Goal: Transaction & Acquisition: Register for event/course

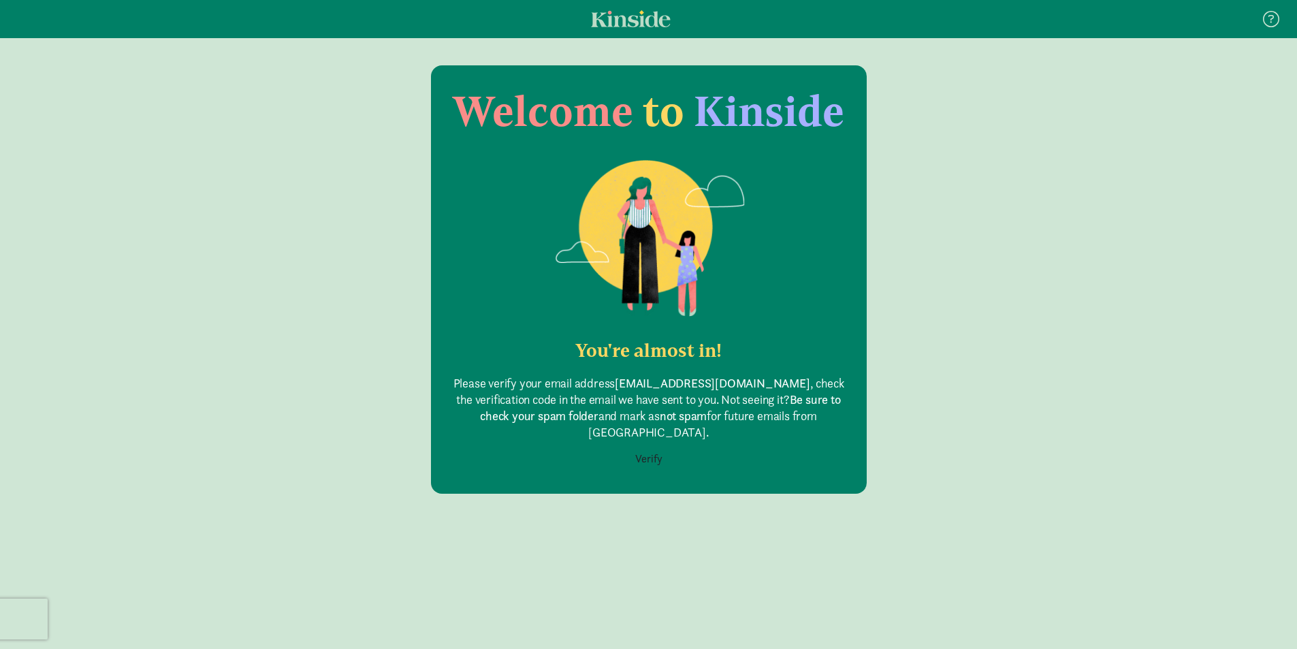
click at [860, 3] on nav at bounding box center [648, 19] width 1297 height 38
drag, startPoint x: 631, startPoint y: 635, endPoint x: 630, endPoint y: 626, distance: 9.6
click at [631, 635] on div "Welcome to Kinside You're almost in! Please verify your email address neen2396@…" at bounding box center [648, 370] width 1297 height 611
click at [656, 446] on button "Verify" at bounding box center [648, 459] width 45 height 26
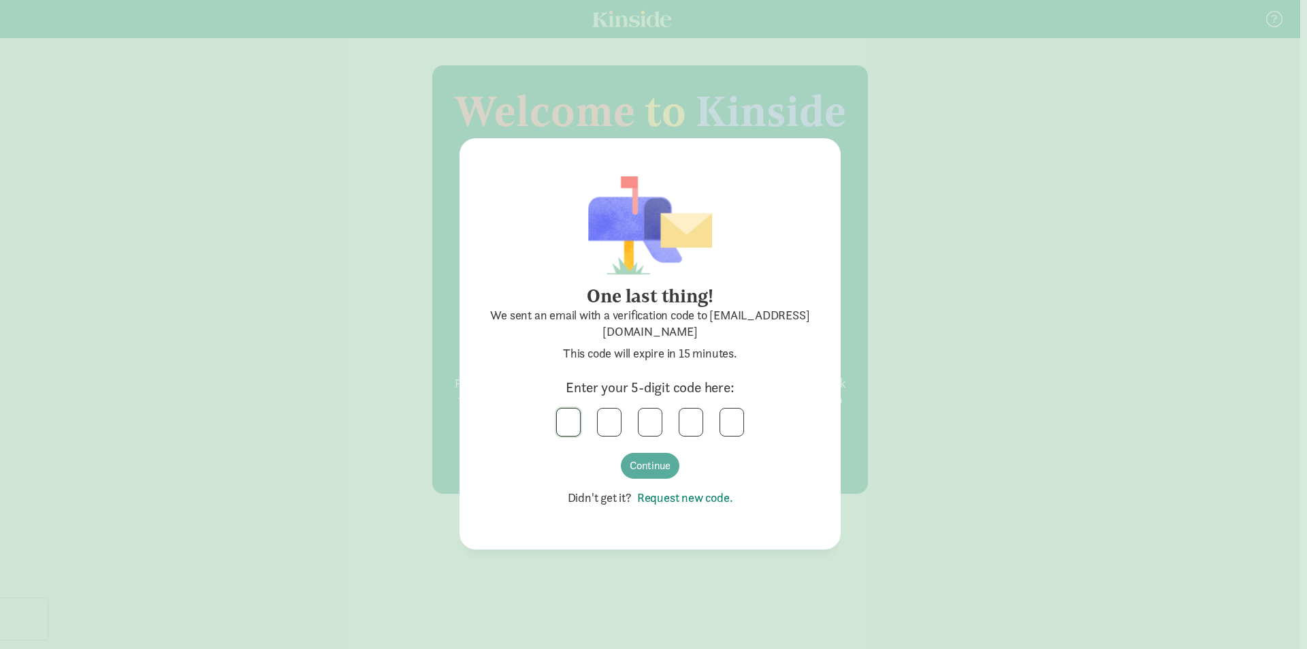
click at [564, 416] on input "text" at bounding box center [568, 421] width 23 height 27
click at [630, 468] on button "Continue" at bounding box center [650, 466] width 59 height 26
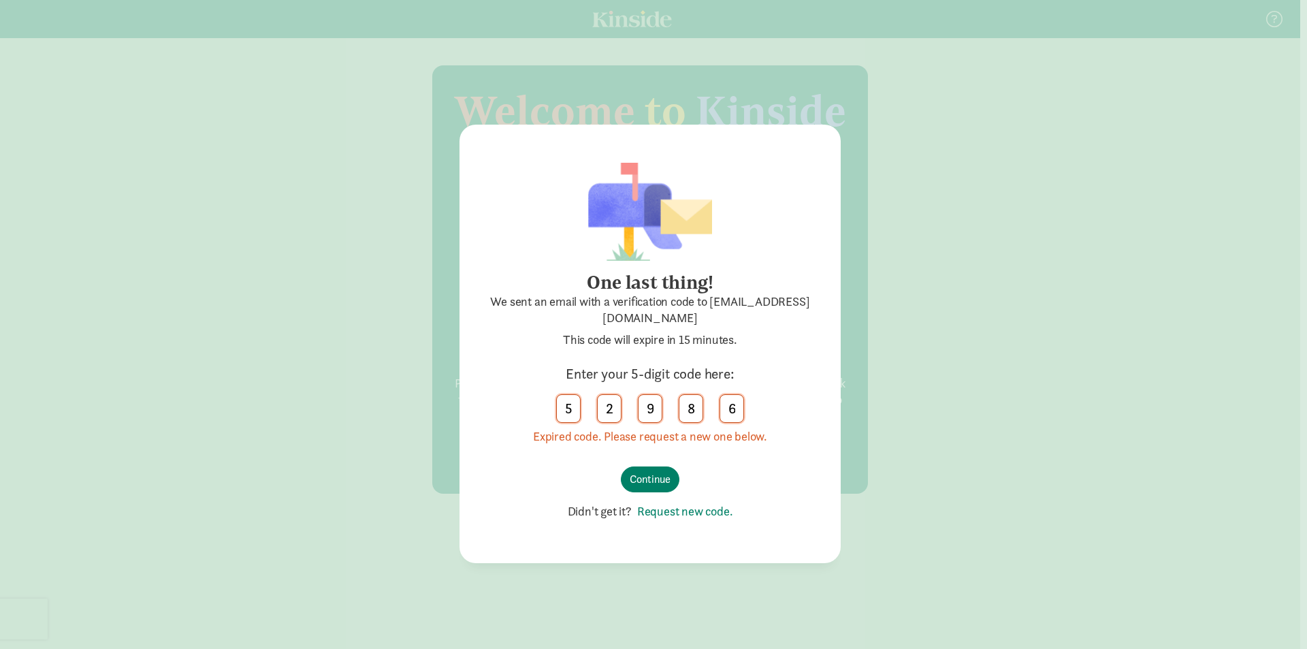
click at [657, 513] on link "Request new code." at bounding box center [682, 511] width 101 height 16
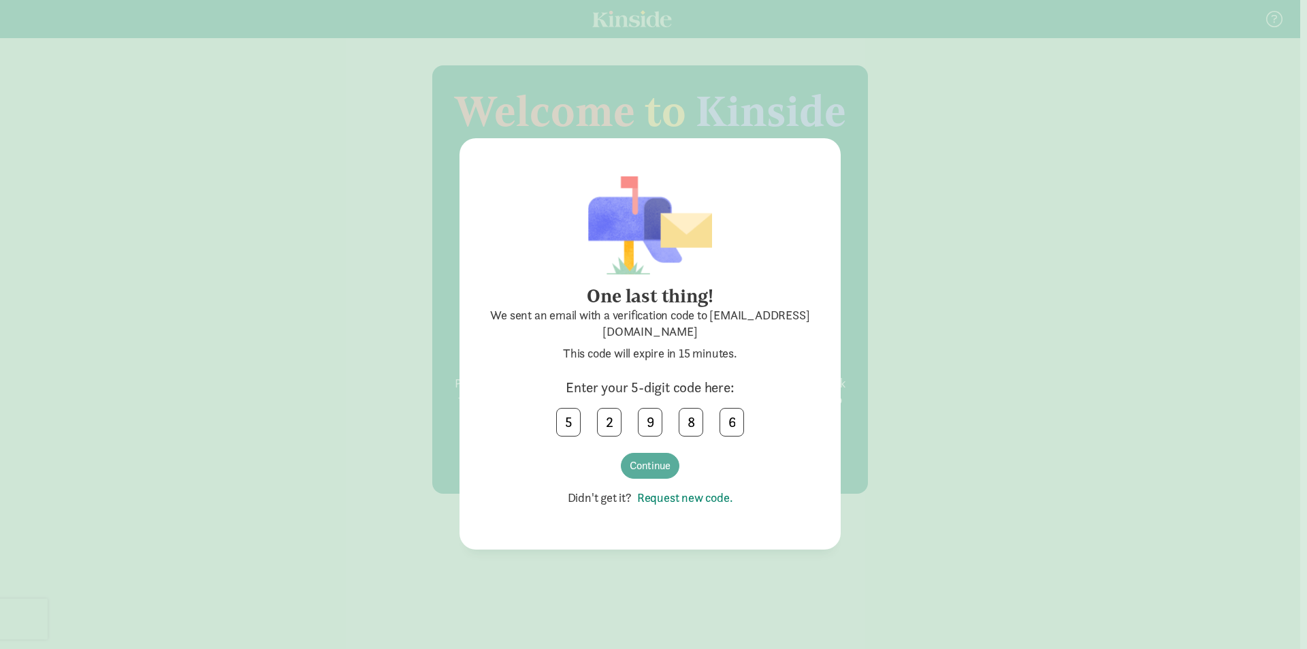
click at [1273, 353] on div "One last thing! We sent an email with a verification code to neen2396@gmail.com…" at bounding box center [653, 324] width 1307 height 649
click at [733, 415] on input "6" at bounding box center [731, 421] width 23 height 27
click at [570, 420] on input "text" at bounding box center [568, 421] width 23 height 27
click at [653, 472] on button "Continue" at bounding box center [650, 466] width 59 height 26
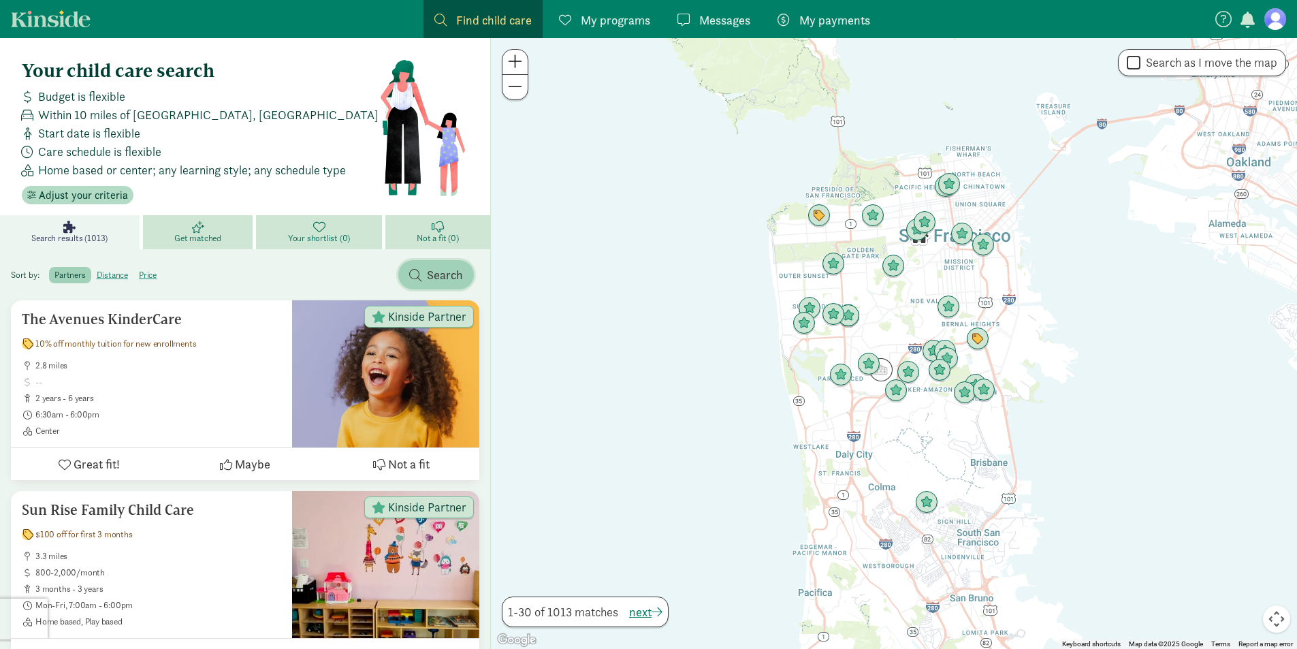
click at [419, 273] on span "button" at bounding box center [415, 275] width 12 height 12
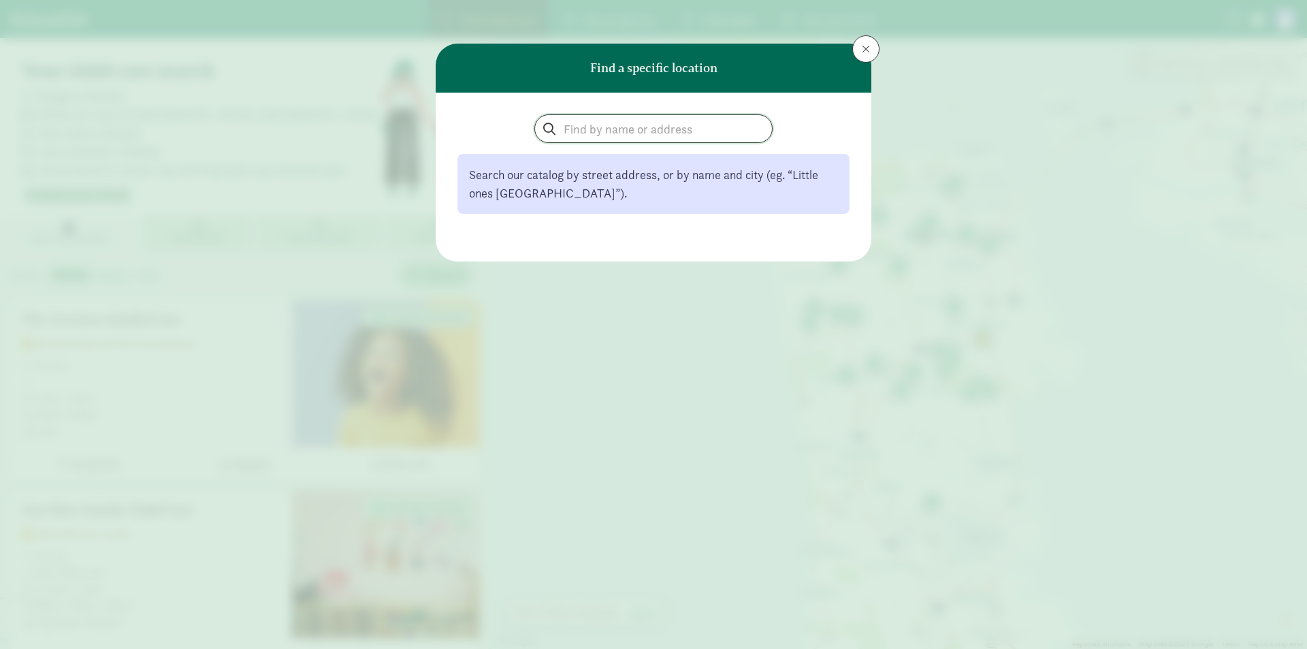
click at [580, 132] on input "search" at bounding box center [653, 128] width 237 height 27
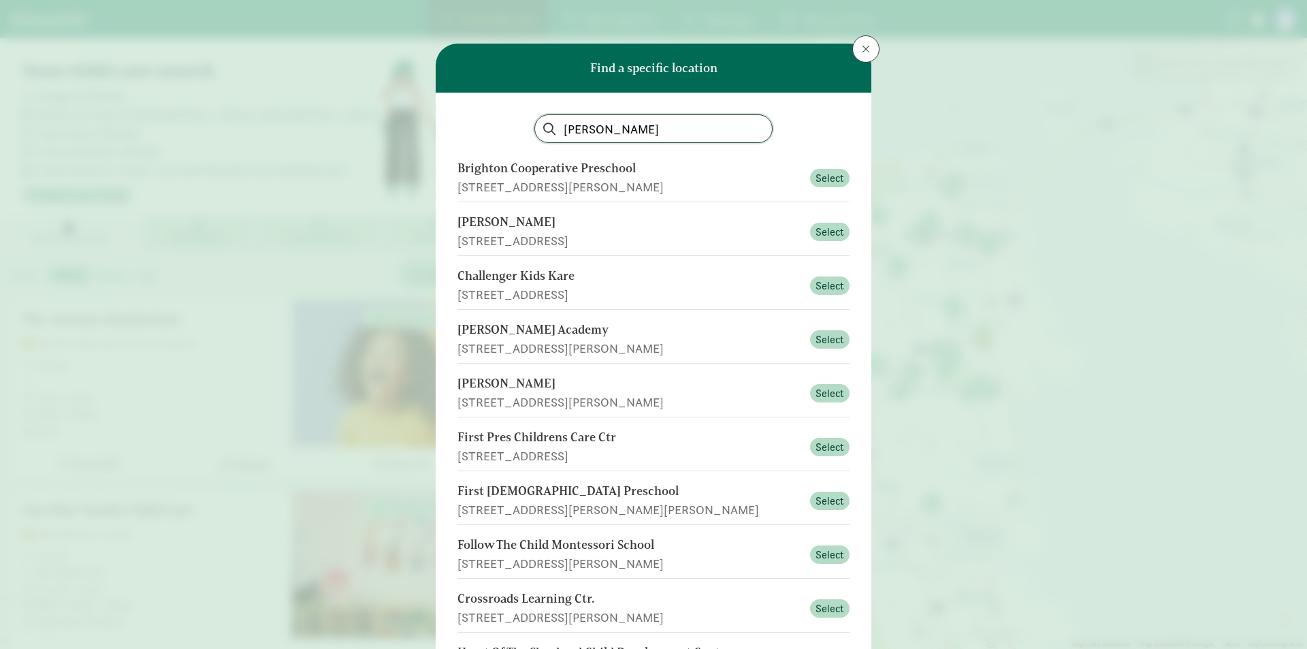
type input "[PERSON_NAME]"
click at [858, 43] on button at bounding box center [865, 48] width 27 height 27
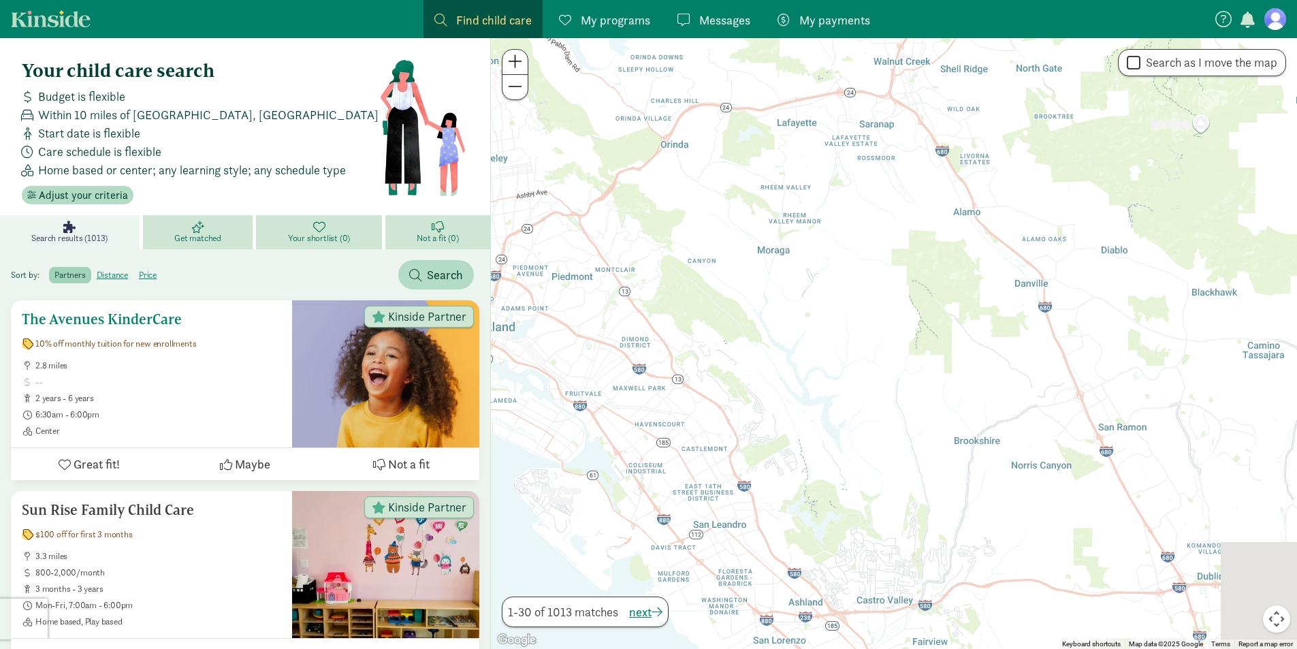
drag, startPoint x: 980, startPoint y: 210, endPoint x: 783, endPoint y: 272, distance: 207.1
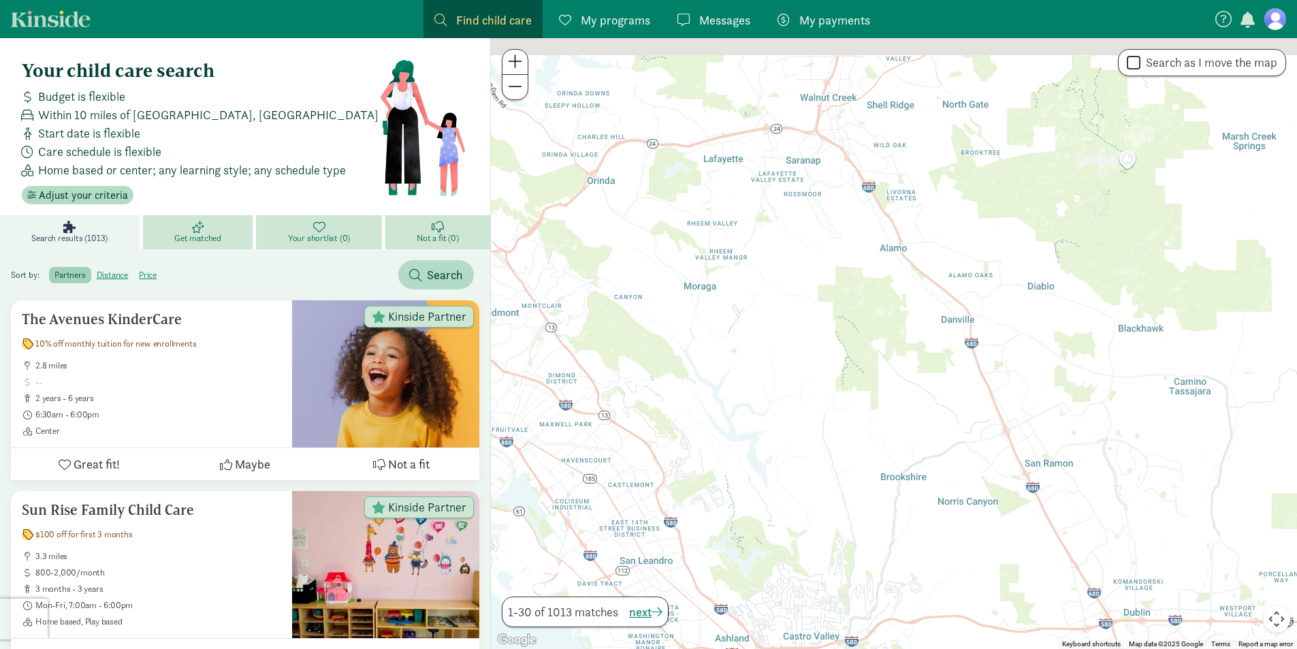
drag, startPoint x: 885, startPoint y: 222, endPoint x: 626, endPoint y: 273, distance: 264.3
click at [629, 303] on div at bounding box center [894, 343] width 806 height 611
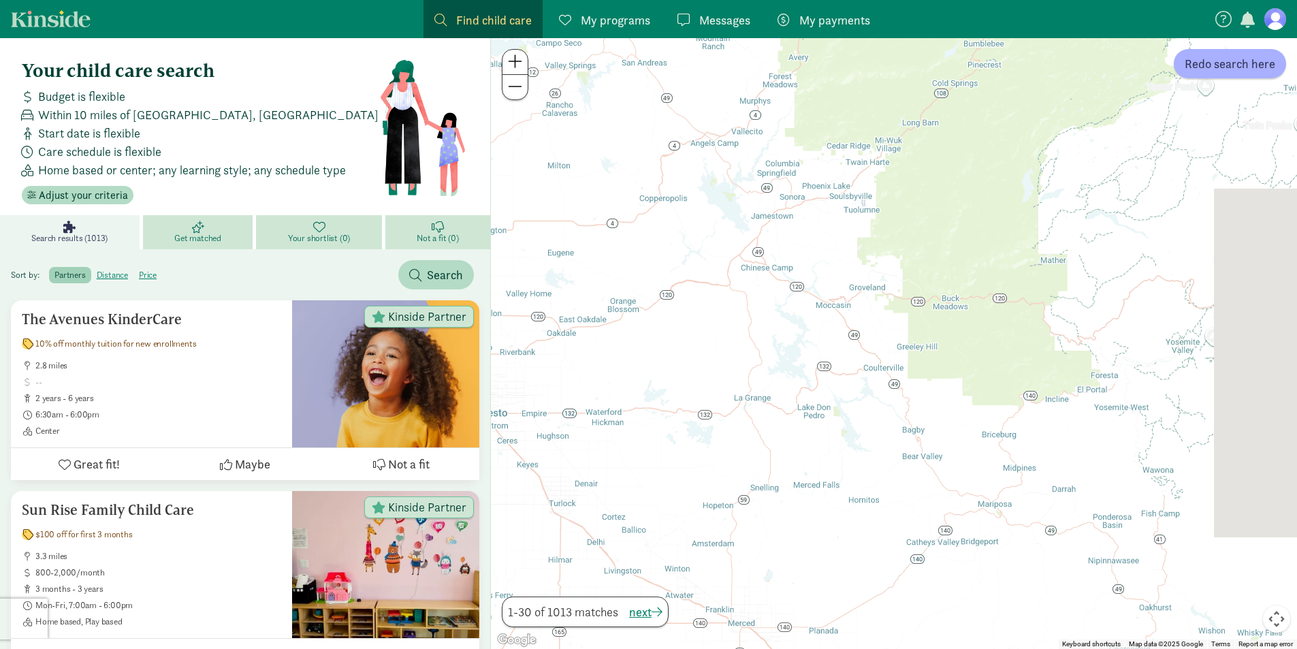
drag, startPoint x: 984, startPoint y: 203, endPoint x: 414, endPoint y: 172, distance: 570.6
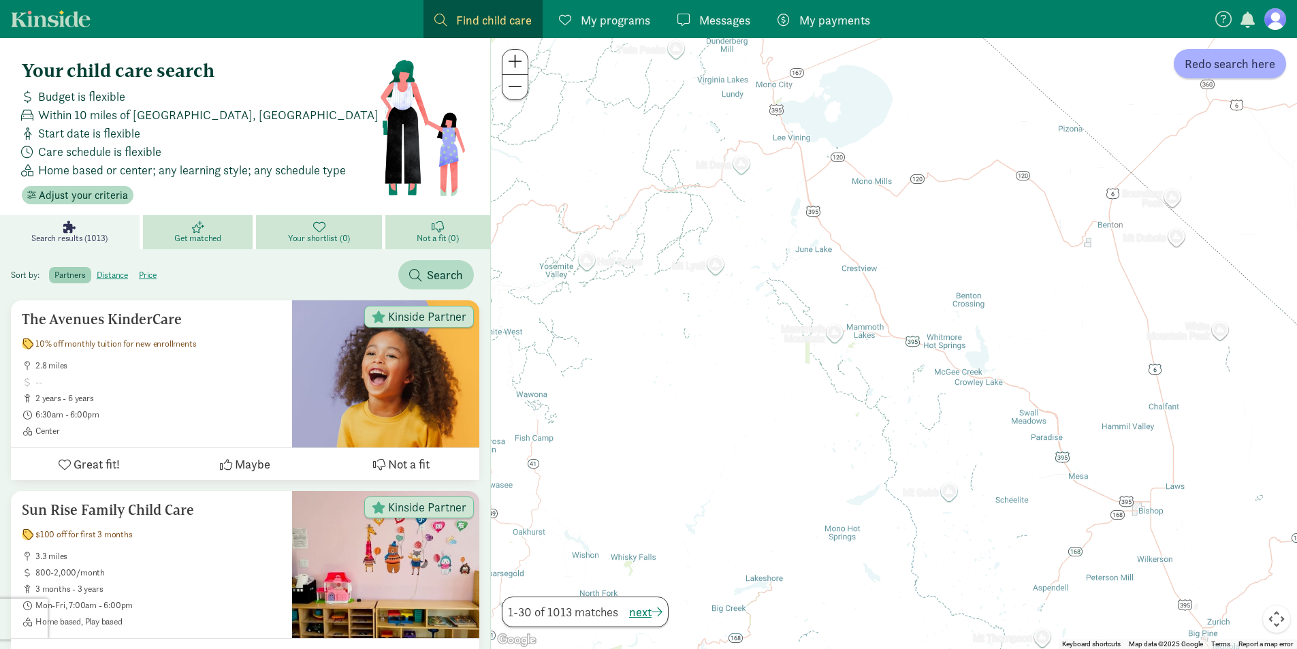
drag, startPoint x: 962, startPoint y: 152, endPoint x: 480, endPoint y: 18, distance: 500.2
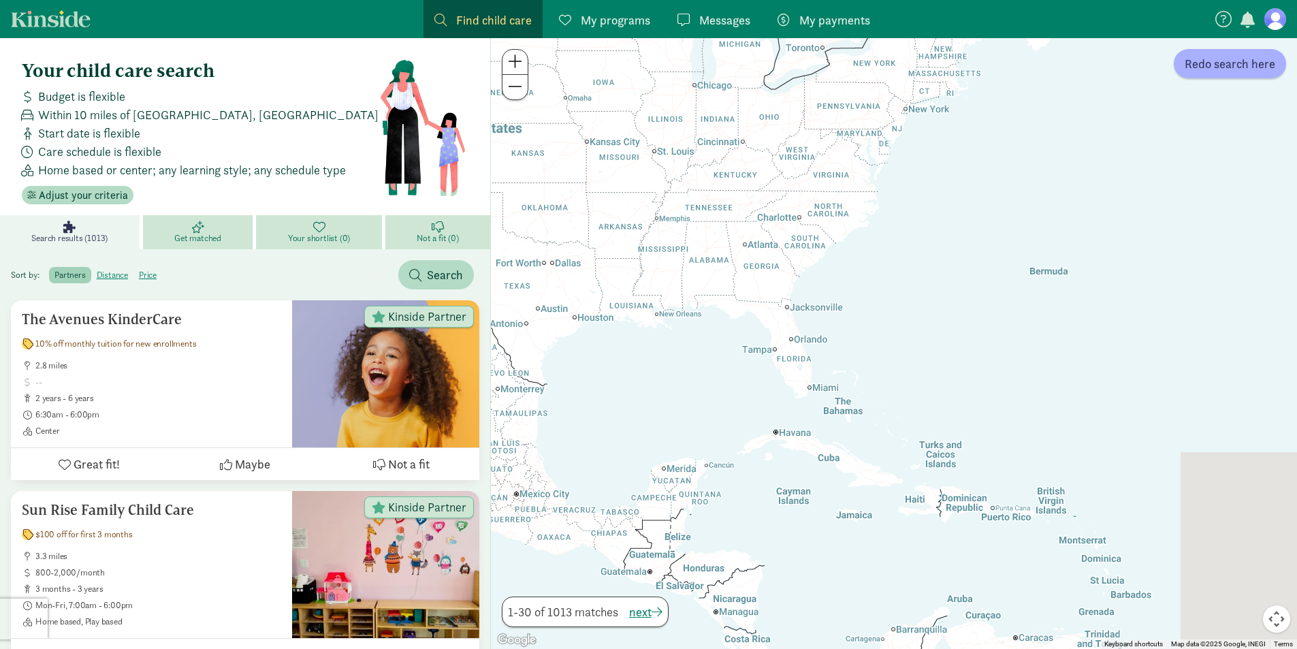
drag, startPoint x: 909, startPoint y: 193, endPoint x: 450, endPoint y: 188, distance: 459.5
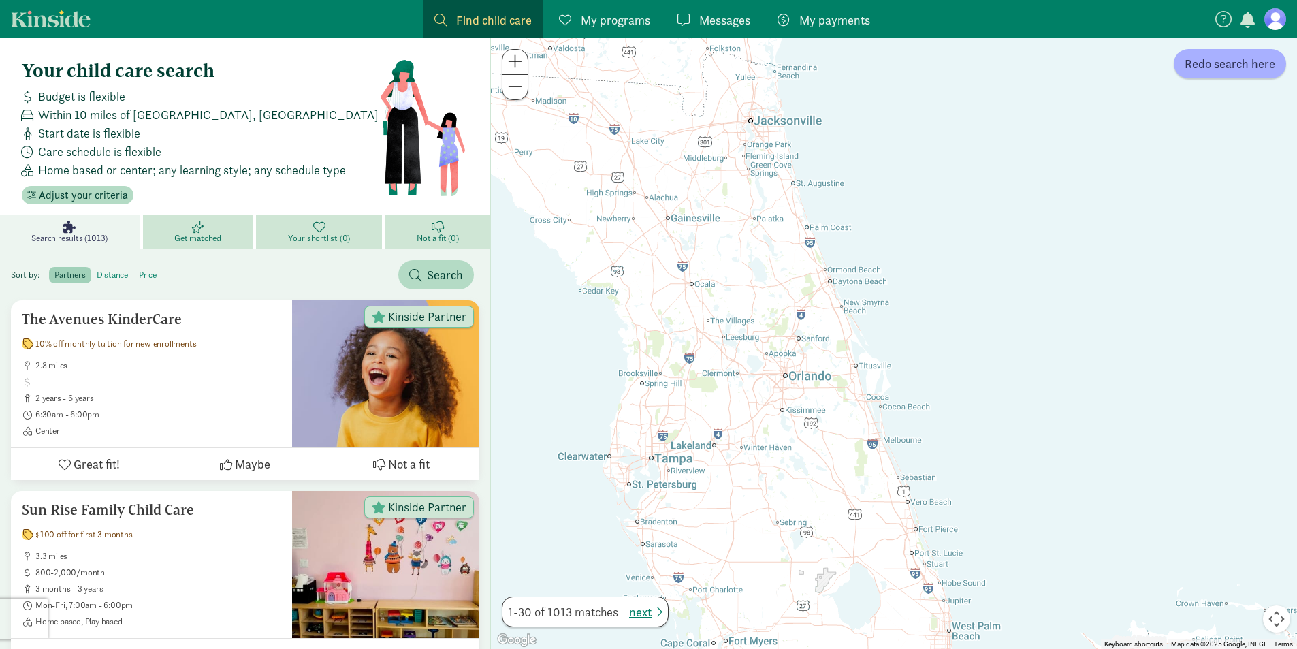
drag, startPoint x: 815, startPoint y: 203, endPoint x: 714, endPoint y: 333, distance: 164.5
click at [714, 333] on div at bounding box center [894, 343] width 806 height 611
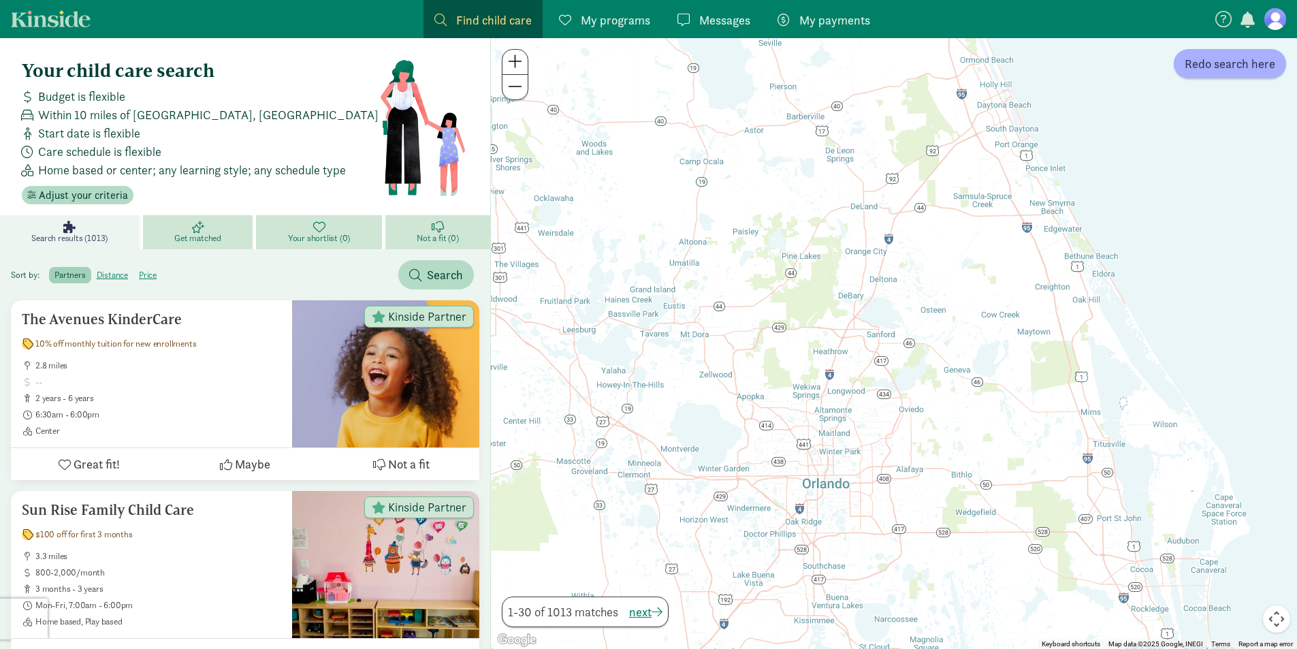
drag, startPoint x: 796, startPoint y: 310, endPoint x: 663, endPoint y: 208, distance: 167.5
click at [663, 208] on div at bounding box center [894, 343] width 806 height 611
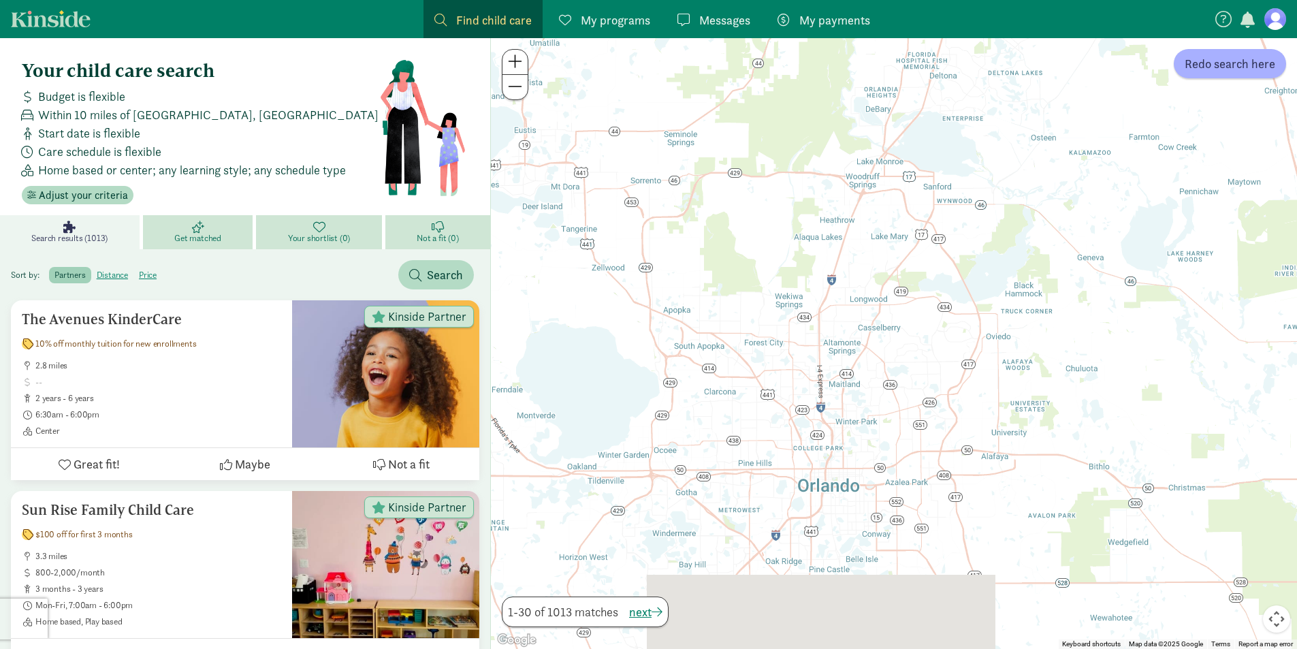
drag, startPoint x: 760, startPoint y: 346, endPoint x: 681, endPoint y: 161, distance: 200.4
click at [681, 161] on div at bounding box center [894, 343] width 806 height 611
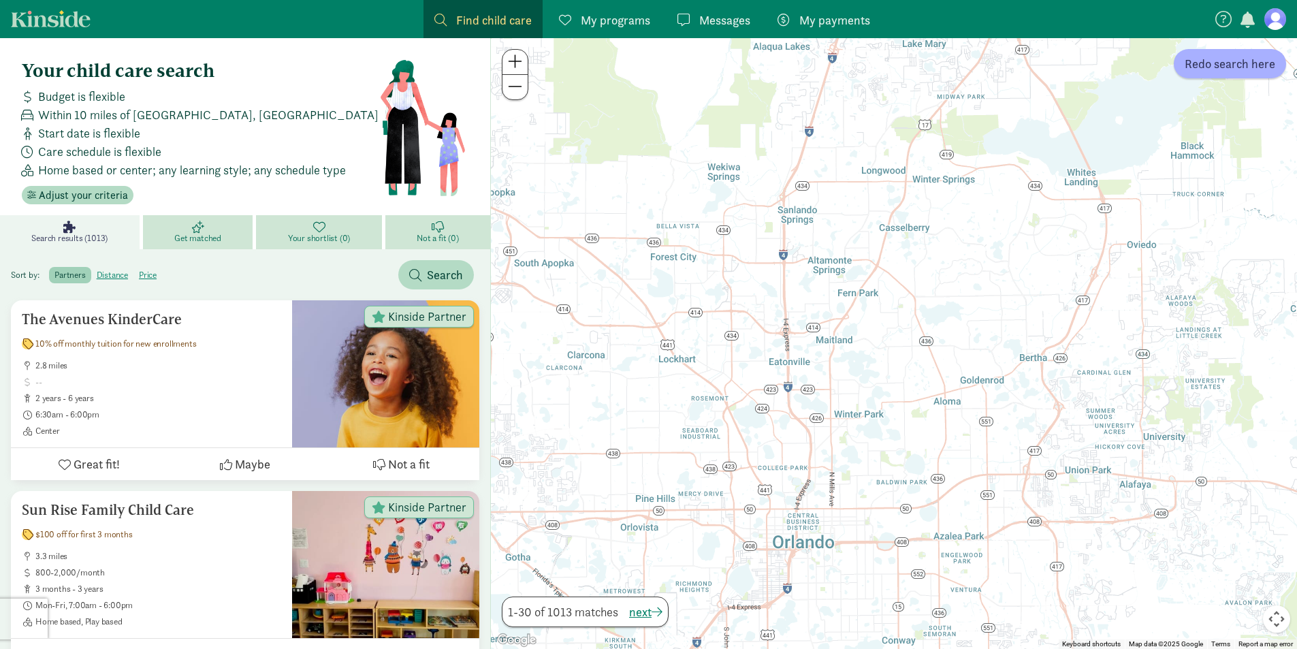
drag, startPoint x: 773, startPoint y: 203, endPoint x: 702, endPoint y: 110, distance: 116.5
click at [702, 110] on div at bounding box center [894, 343] width 806 height 611
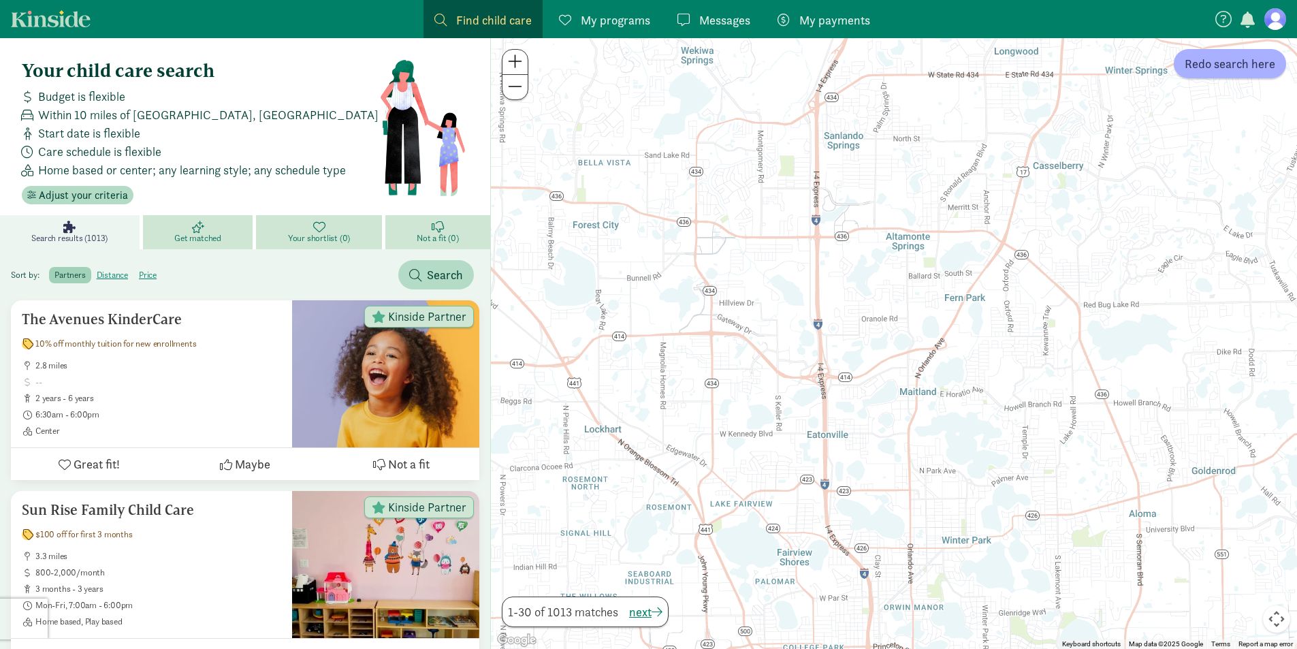
drag, startPoint x: 738, startPoint y: 214, endPoint x: 685, endPoint y: 45, distance: 177.4
click at [685, 45] on div at bounding box center [894, 343] width 806 height 611
click at [1204, 65] on span "Redo search here" at bounding box center [1229, 63] width 91 height 18
click at [636, 344] on div at bounding box center [894, 343] width 806 height 611
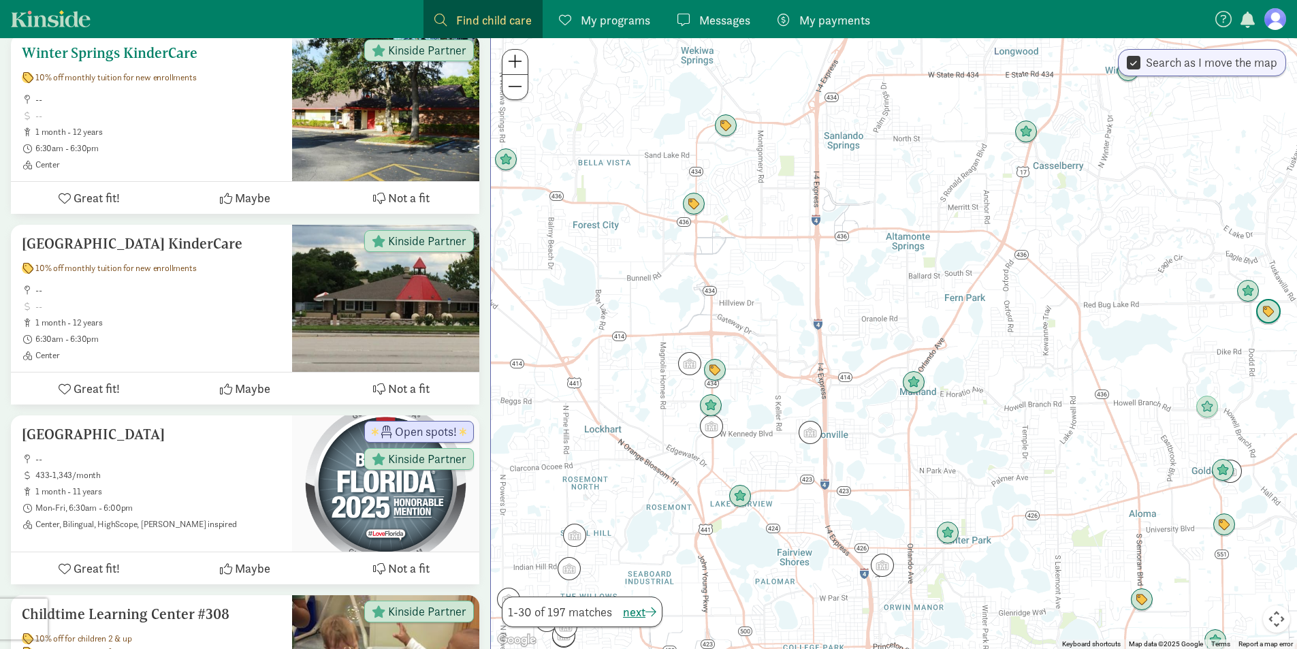
scroll to position [476, 0]
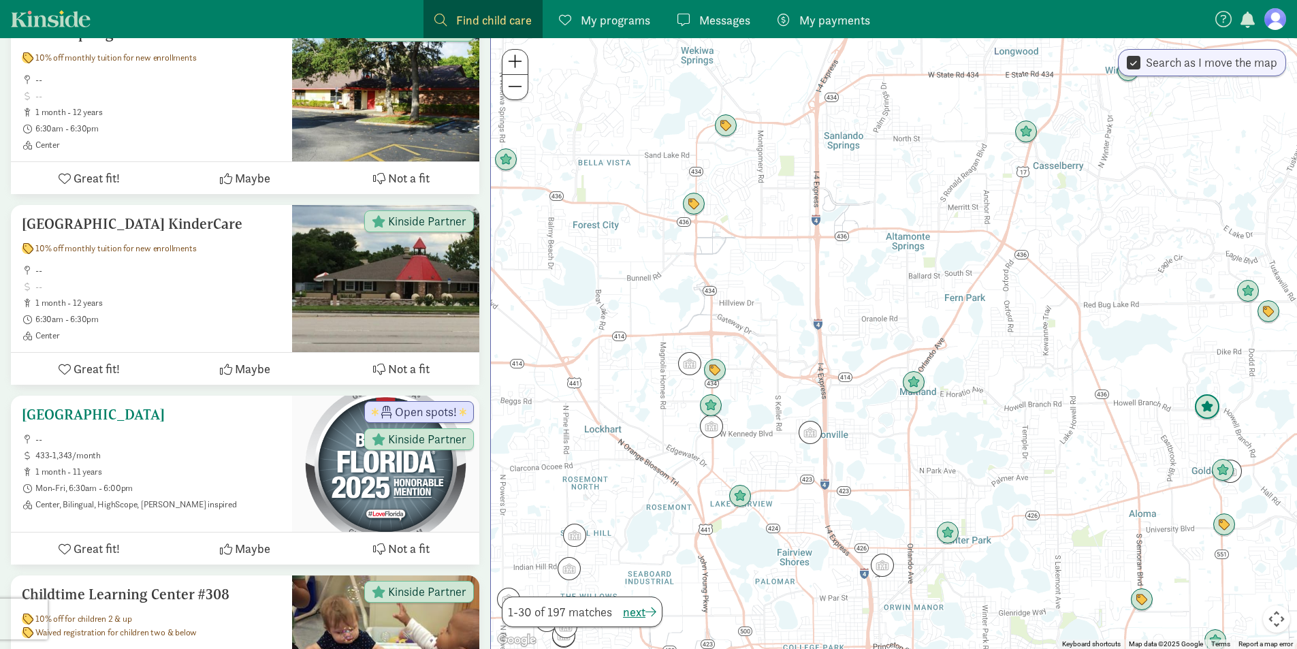
click at [148, 421] on h5 "[GEOGRAPHIC_DATA]" at bounding box center [151, 414] width 259 height 16
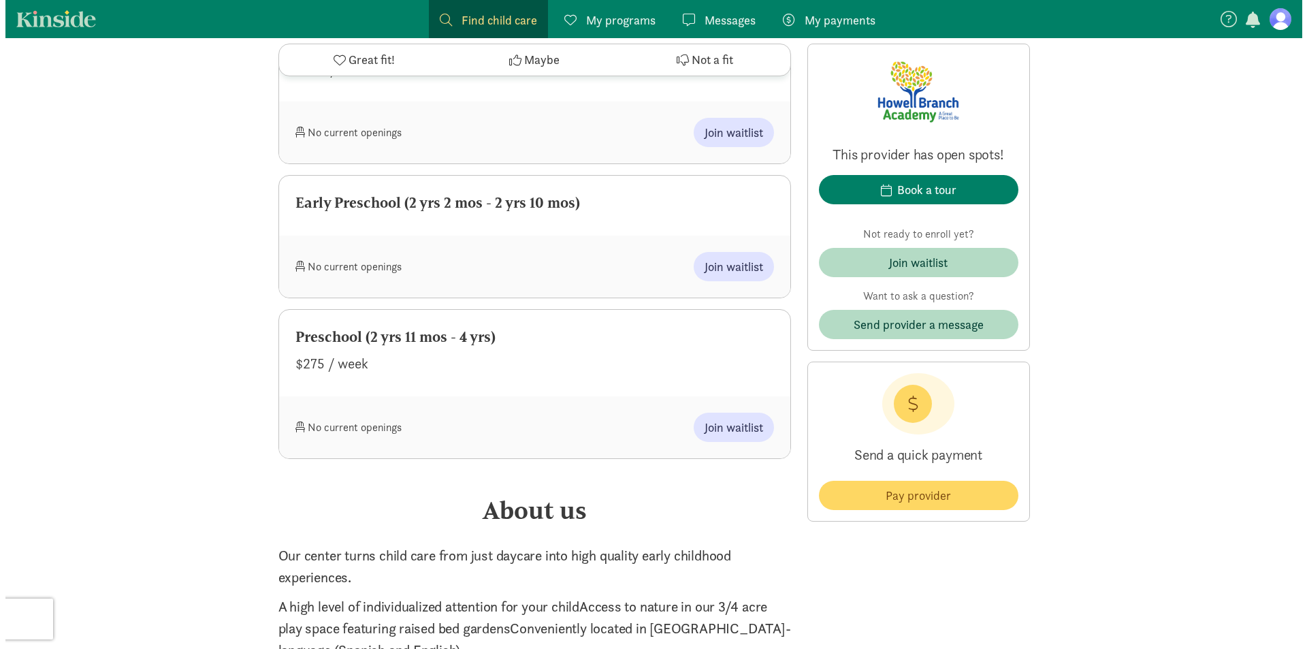
scroll to position [1770, 0]
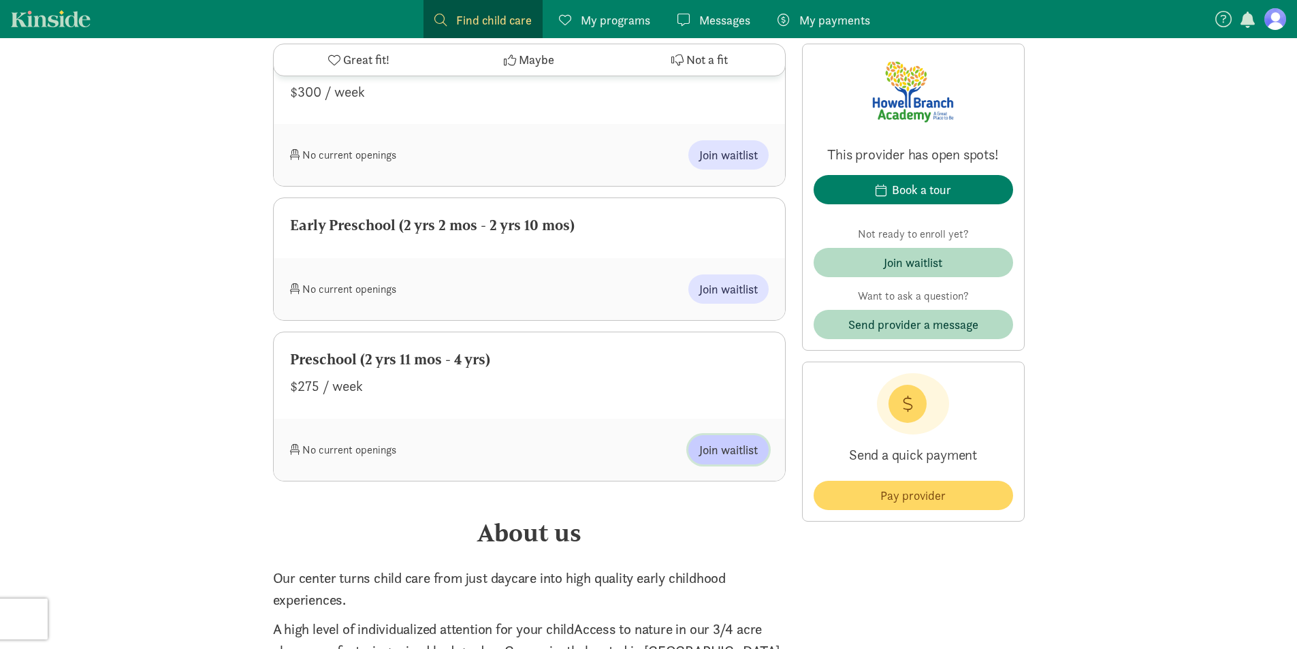
click at [742, 447] on span "Join waitlist" at bounding box center [728, 449] width 59 height 18
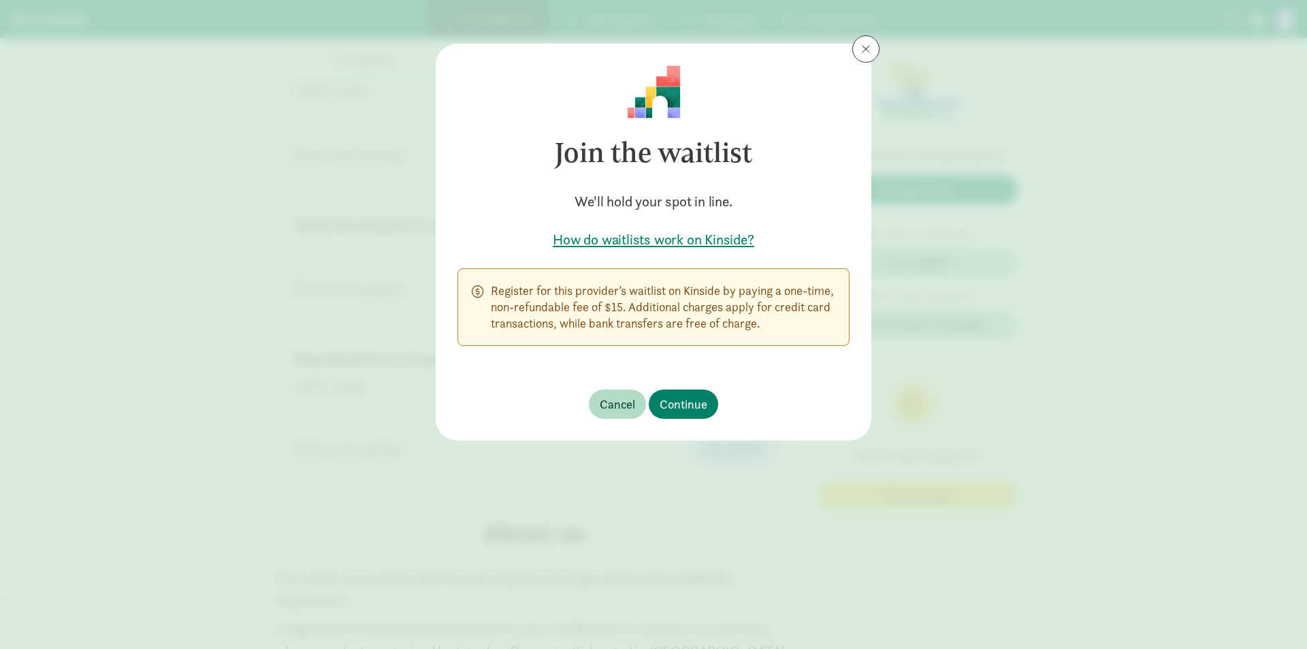
click at [711, 242] on h5 "How do waitlists work on Kinside?" at bounding box center [653, 239] width 392 height 19
